Goal: Transaction & Acquisition: Purchase product/service

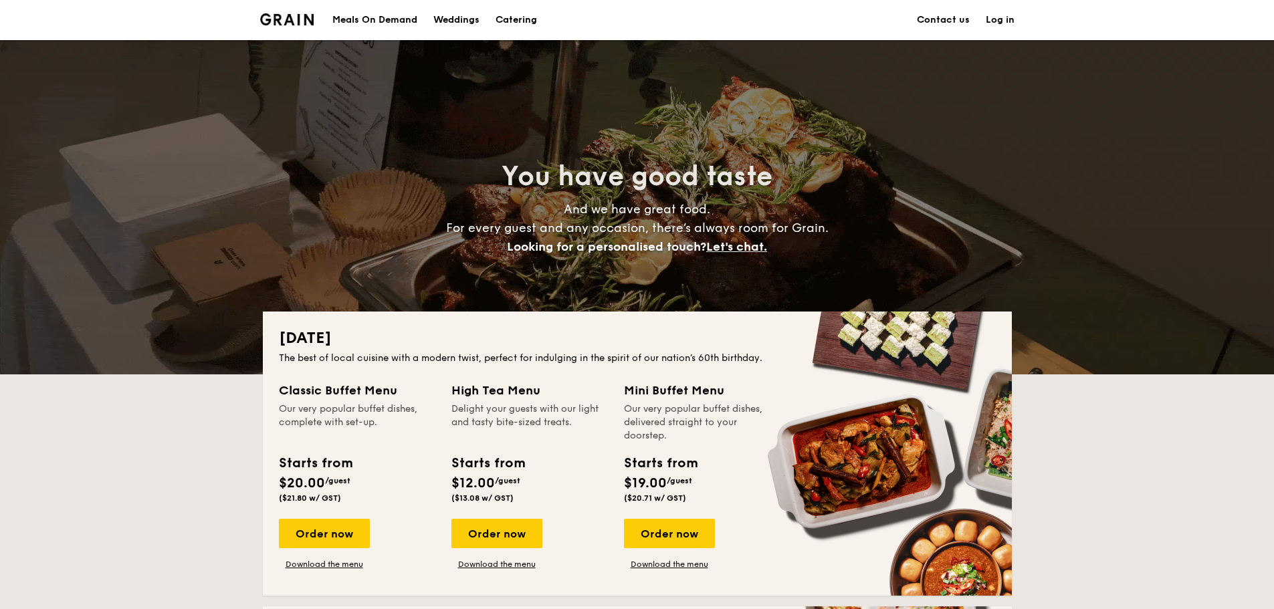
click at [364, 22] on div "Meals On Demand" at bounding box center [374, 20] width 85 height 40
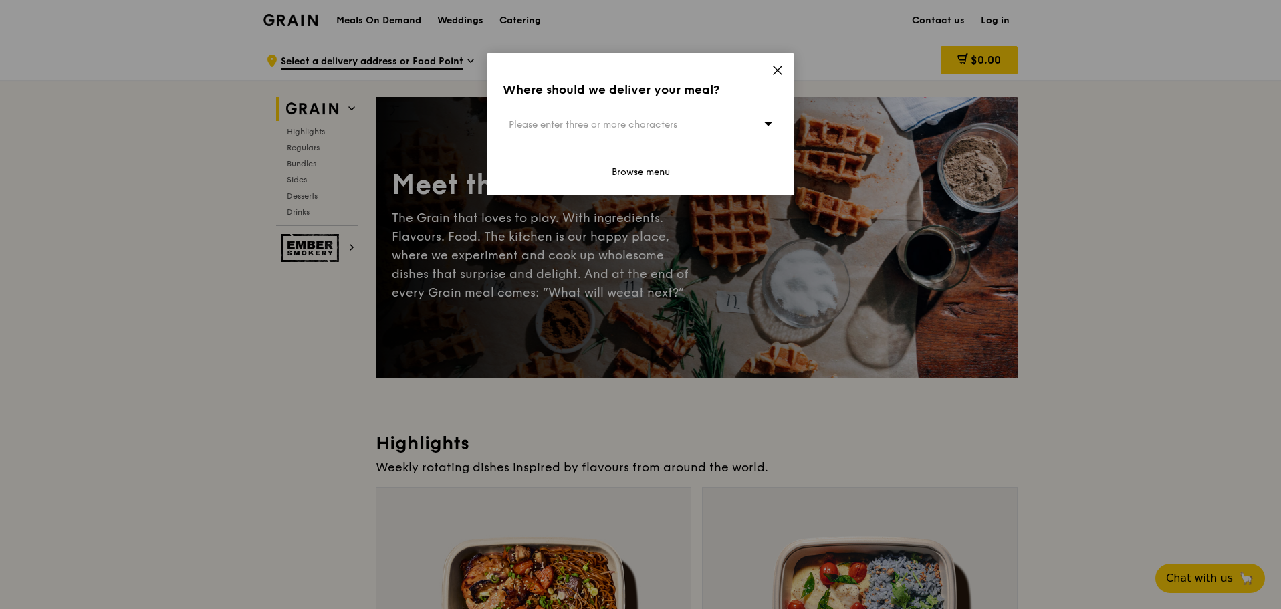
click at [788, 72] on div "Where should we deliver your meal? Please enter three or more characters Browse…" at bounding box center [641, 124] width 308 height 142
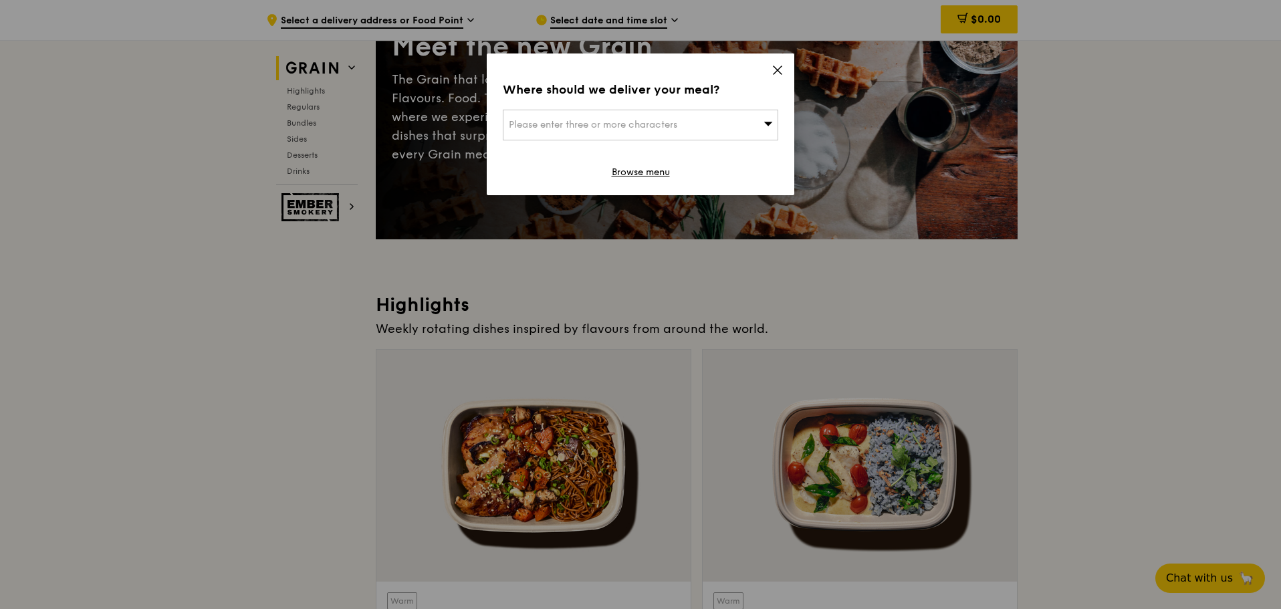
scroll to position [134, 0]
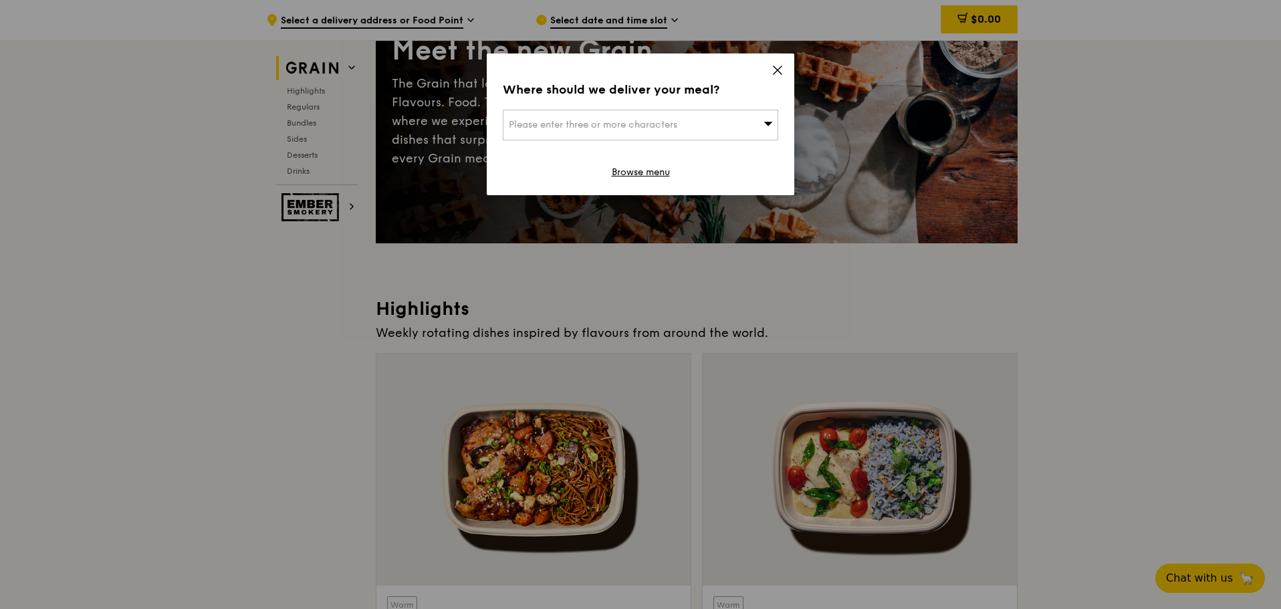
click at [773, 73] on icon at bounding box center [777, 70] width 12 height 12
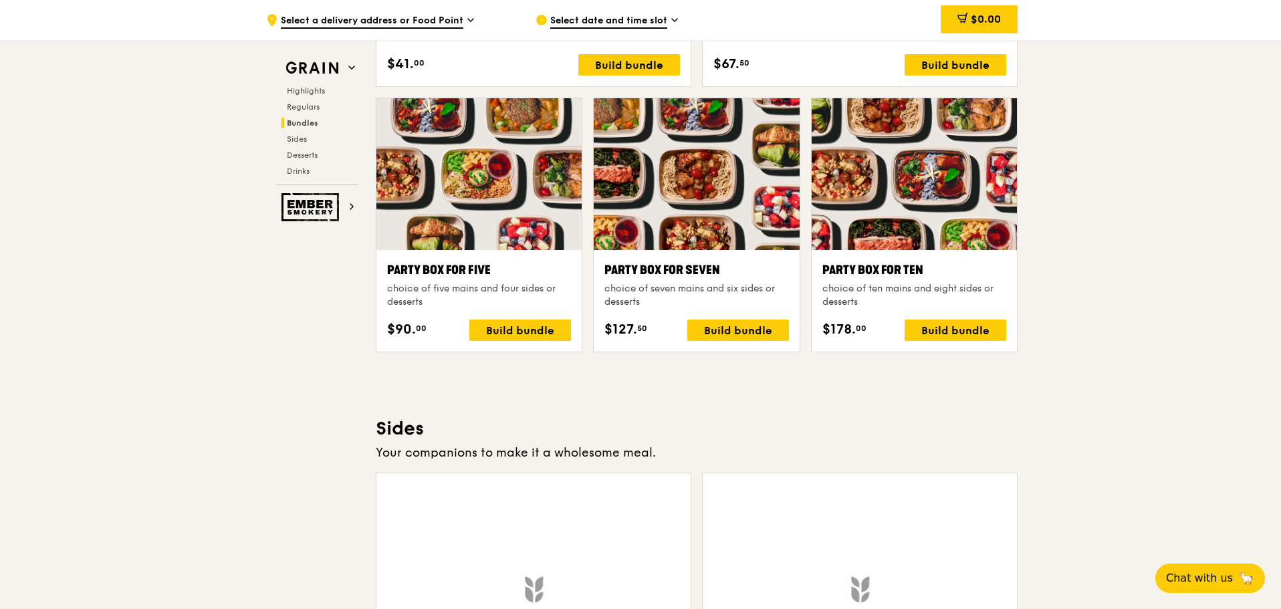
scroll to position [2607, 0]
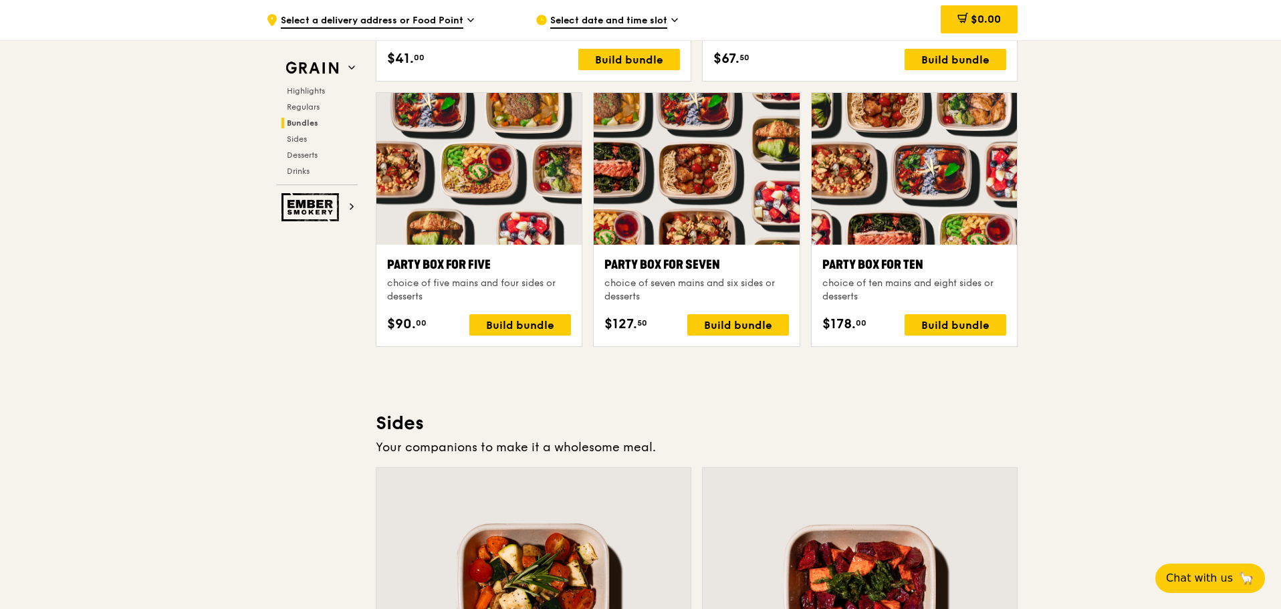
click at [653, 314] on div "$127. 50 Build bundle" at bounding box center [696, 324] width 184 height 21
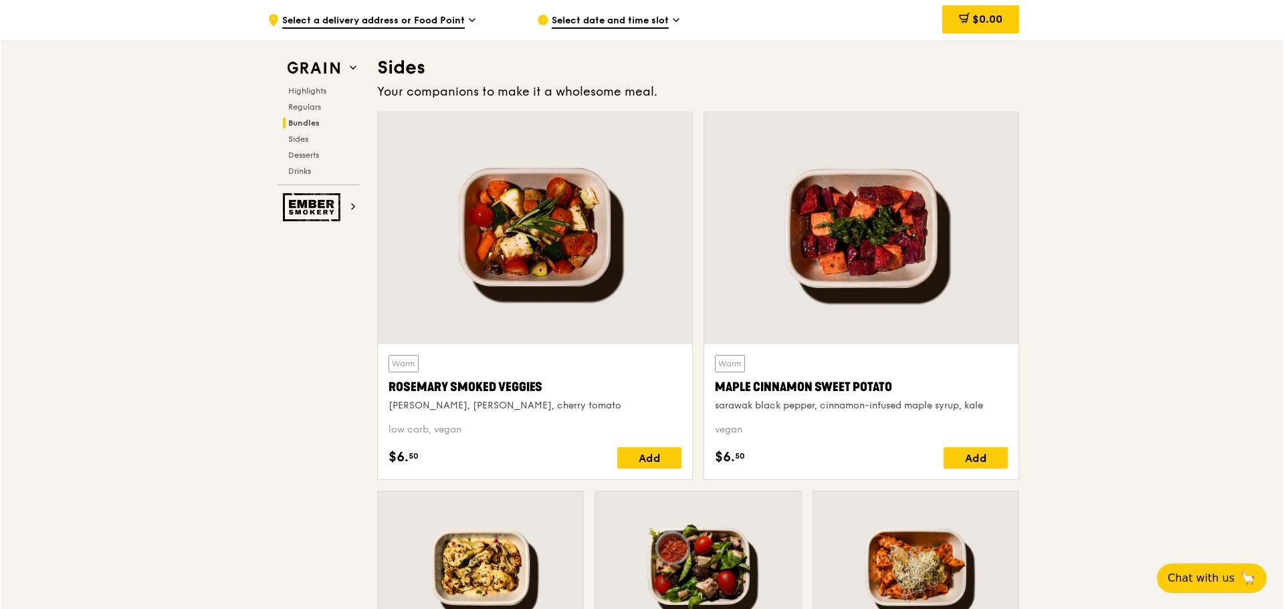
scroll to position [2741, 0]
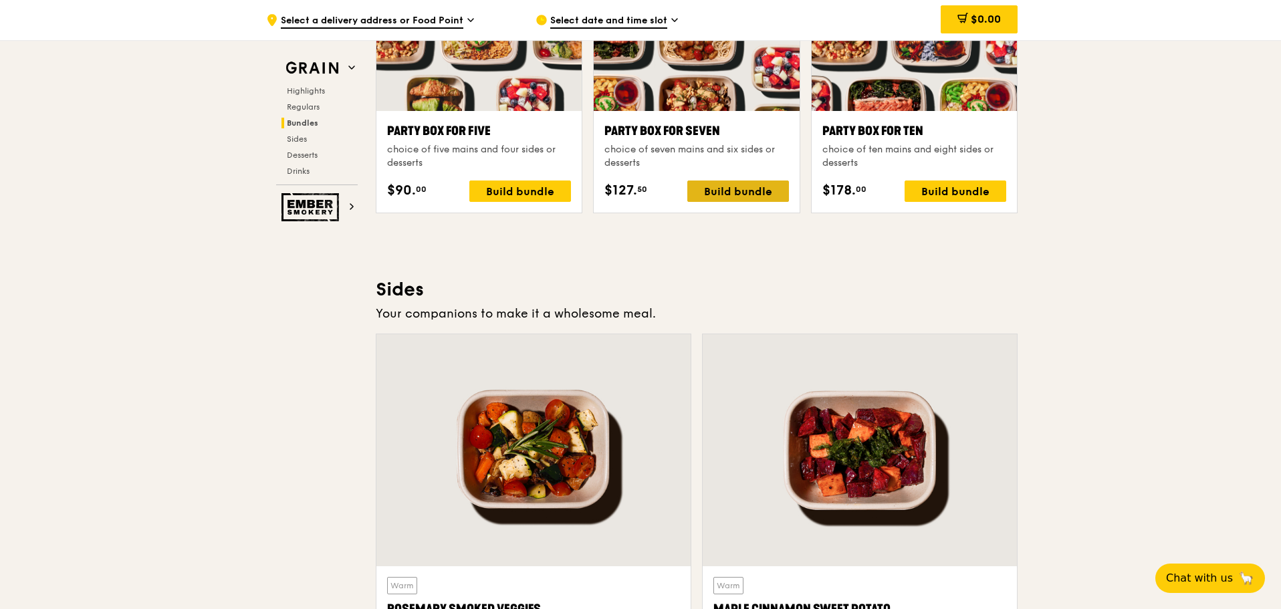
click at [761, 185] on div "Build bundle" at bounding box center [738, 191] width 102 height 21
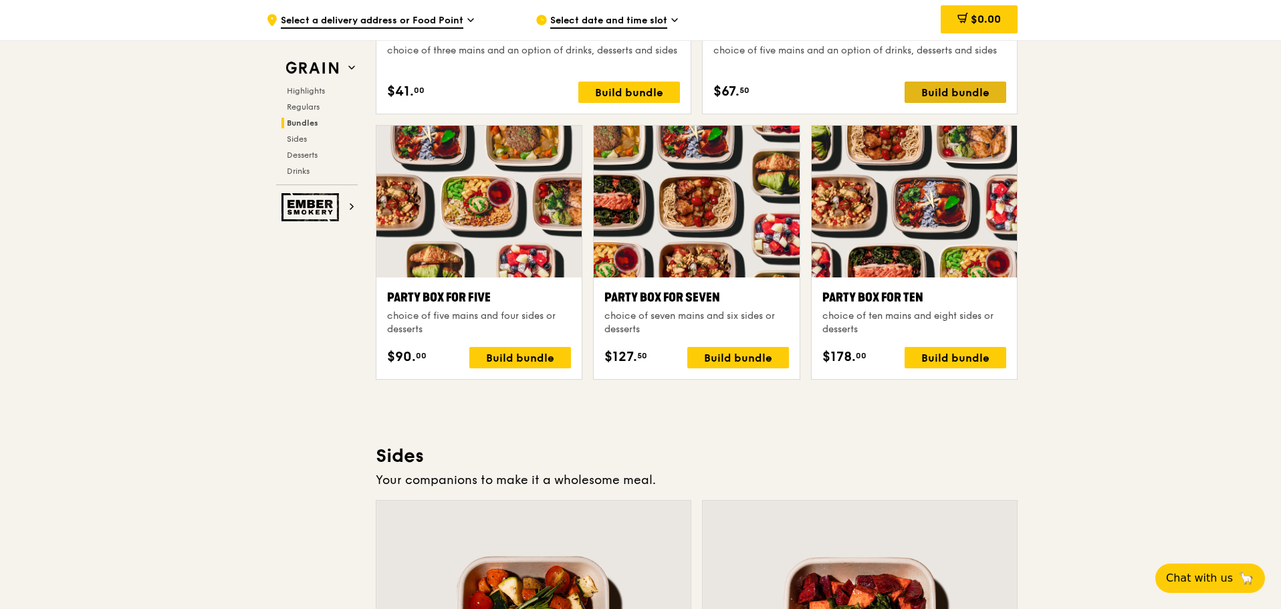
scroll to position [2474, 0]
